Goal: Transaction & Acquisition: Request a demo

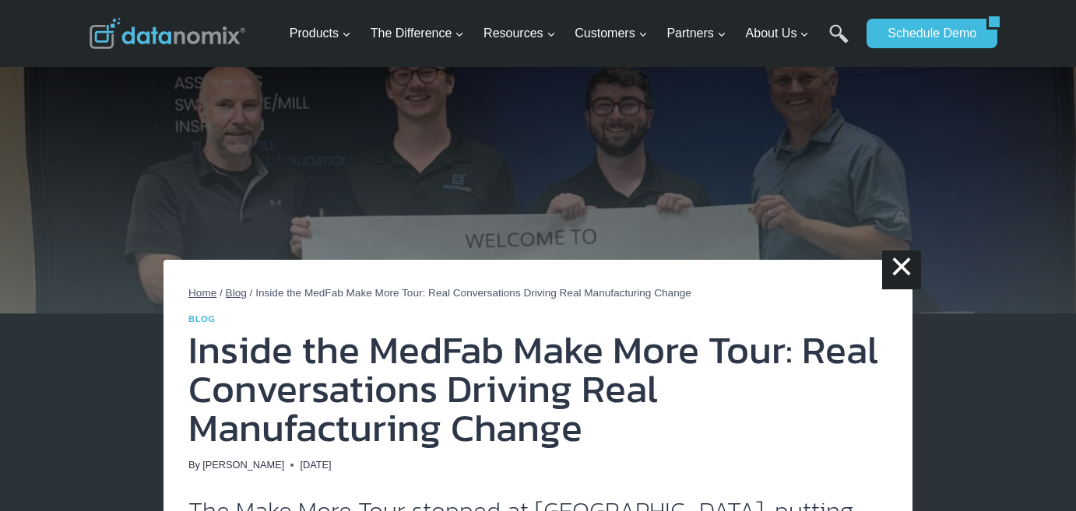
click at [234, 290] on span "Blog" at bounding box center [236, 293] width 21 height 12
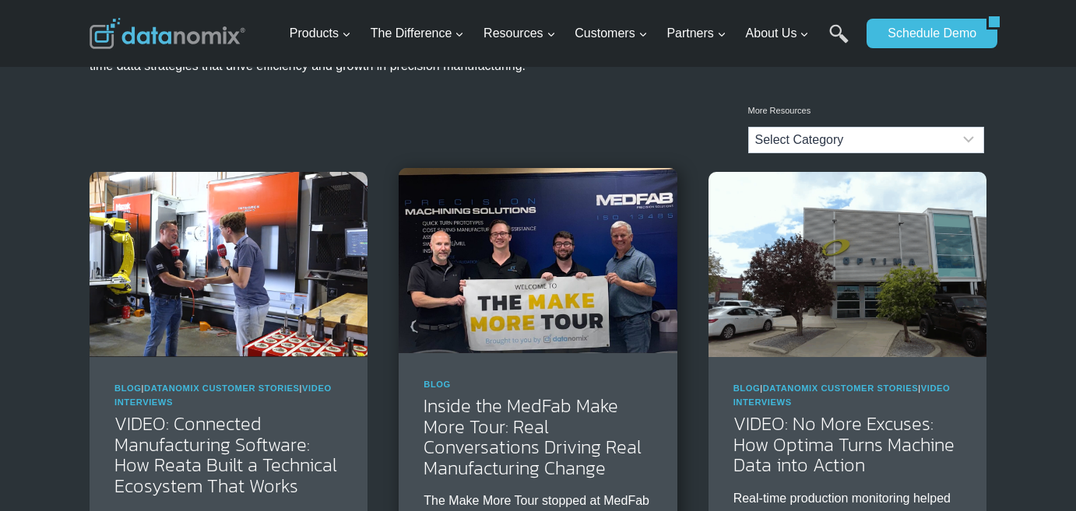
scroll to position [234, 0]
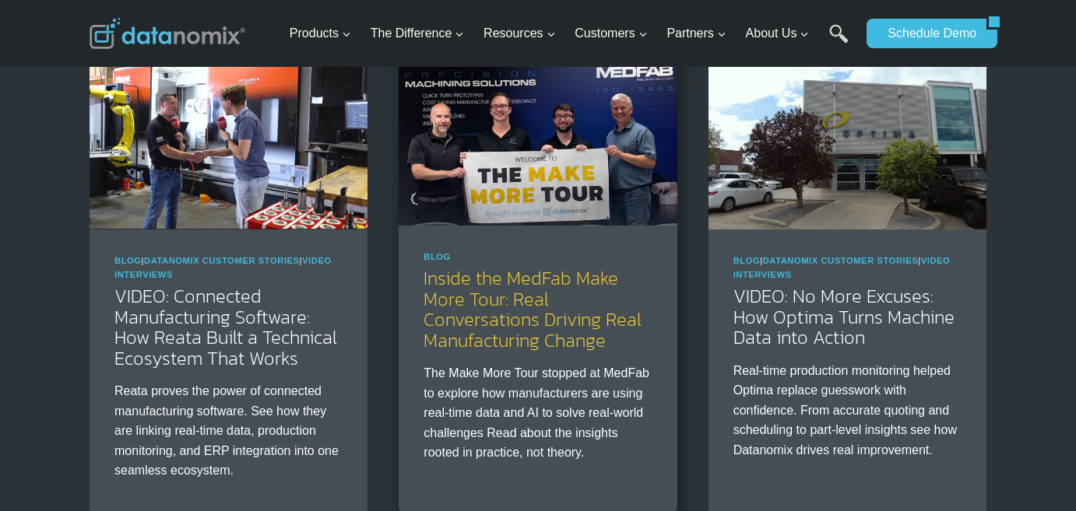
click at [503, 336] on link "Inside the MedFab Make More Tour: Real Conversations Driving Real Manufacturing…" at bounding box center [533, 309] width 218 height 89
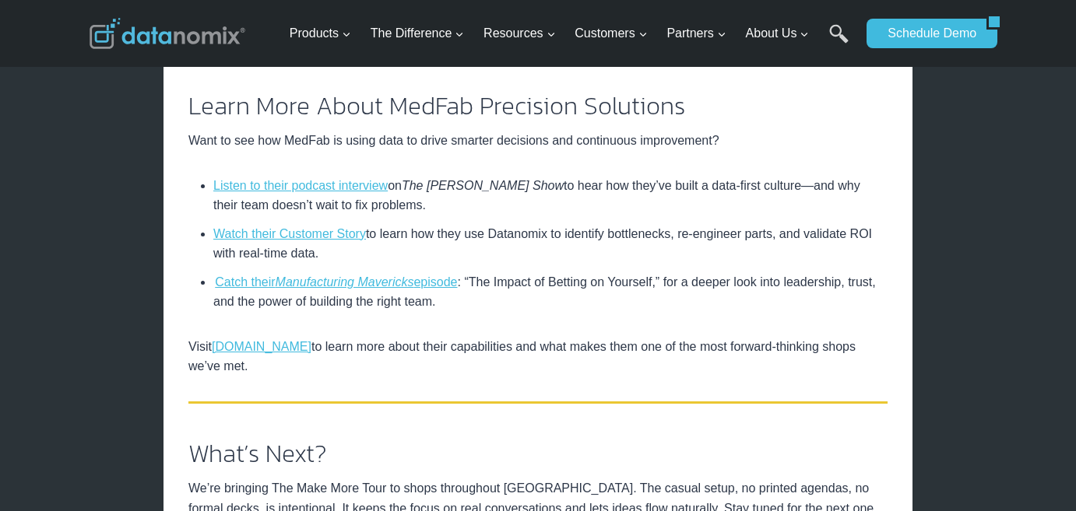
scroll to position [2569, 0]
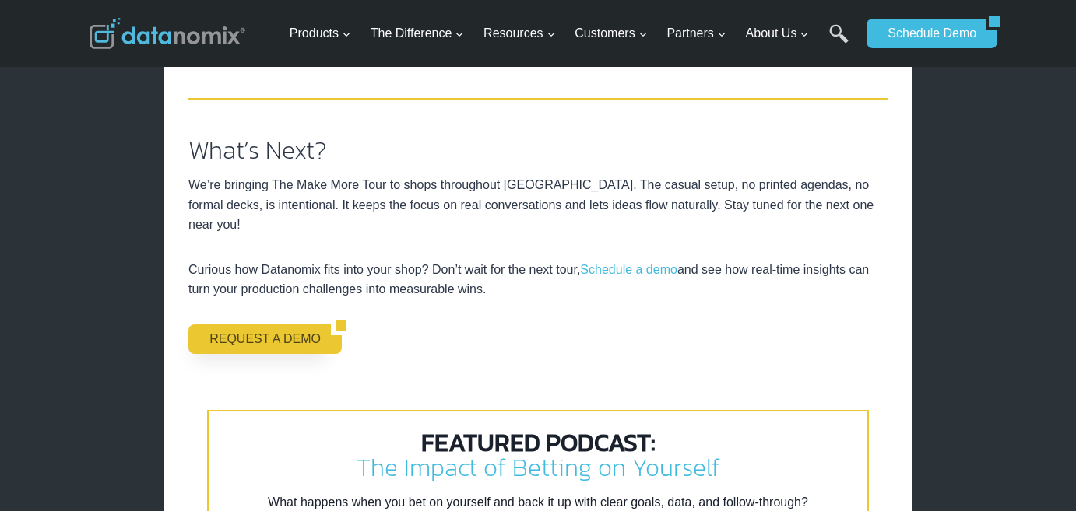
click at [293, 348] on link "REQUEST A DEMO" at bounding box center [259, 340] width 142 height 30
